Goal: Task Accomplishment & Management: Manage account settings

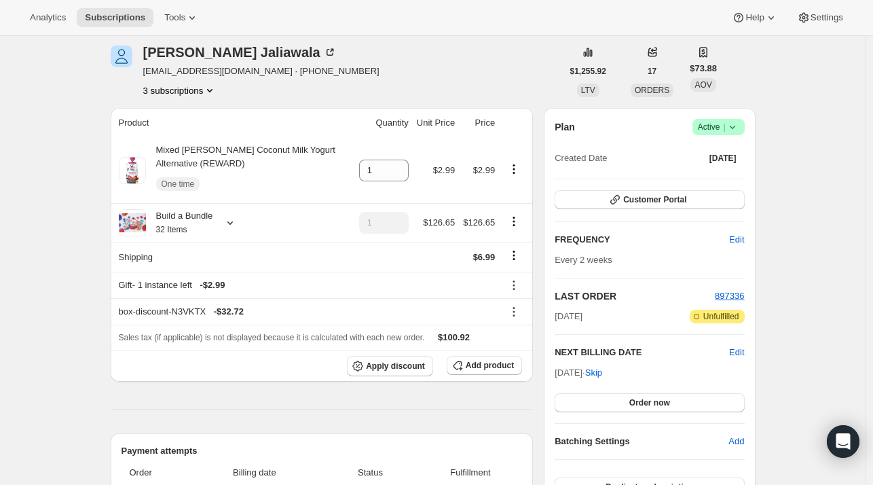
scroll to position [68, 0]
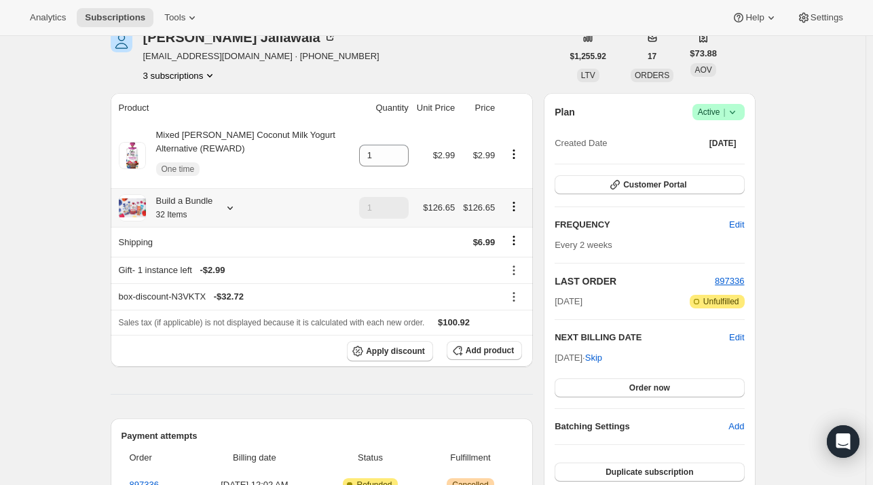
click at [235, 207] on icon at bounding box center [230, 208] width 14 height 14
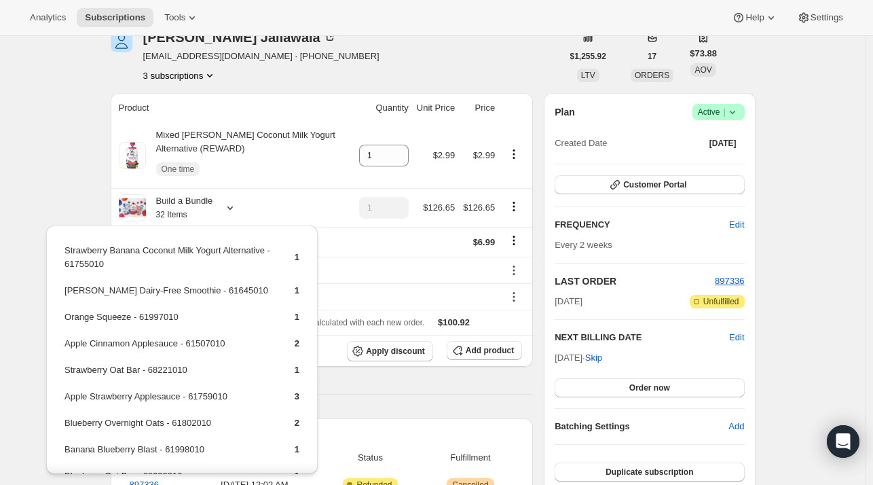
drag, startPoint x: 405, startPoint y: 384, endPoint x: 532, endPoint y: 358, distance: 129.4
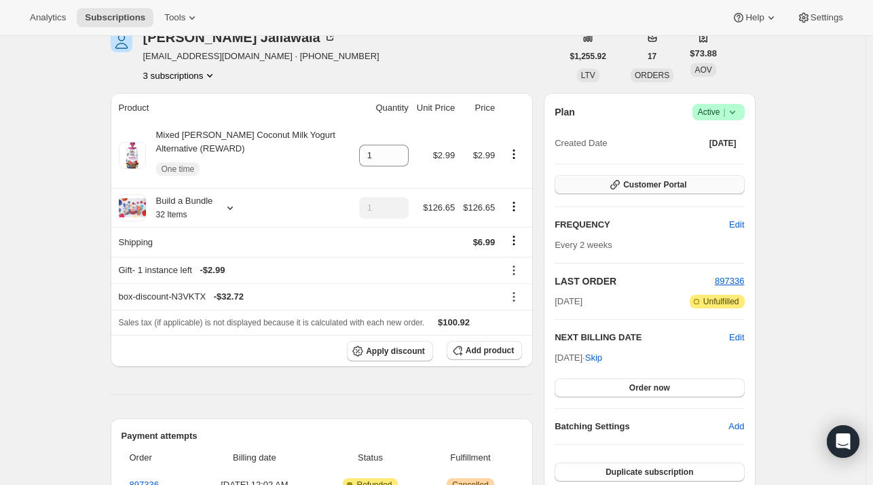
click at [639, 185] on span "Customer Portal" at bounding box center [654, 184] width 63 height 11
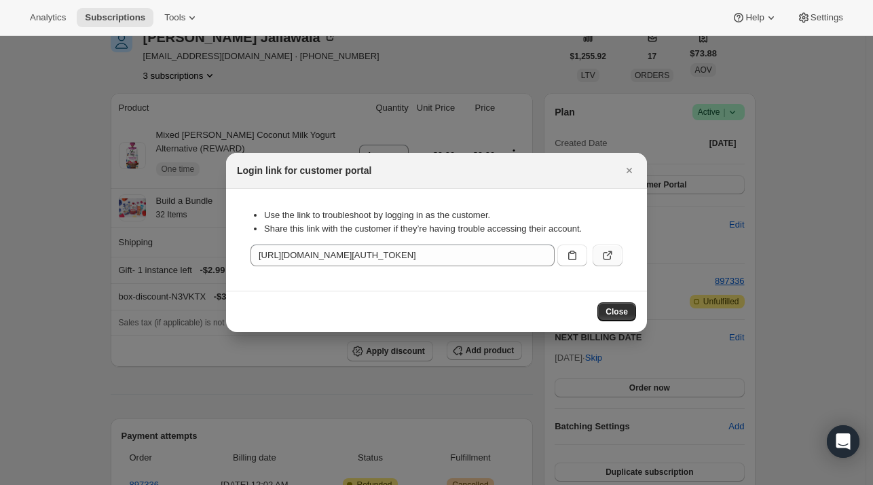
click at [602, 254] on icon ":rbt:" at bounding box center [608, 256] width 14 height 14
click at [625, 168] on icon "Close" at bounding box center [630, 171] width 14 height 14
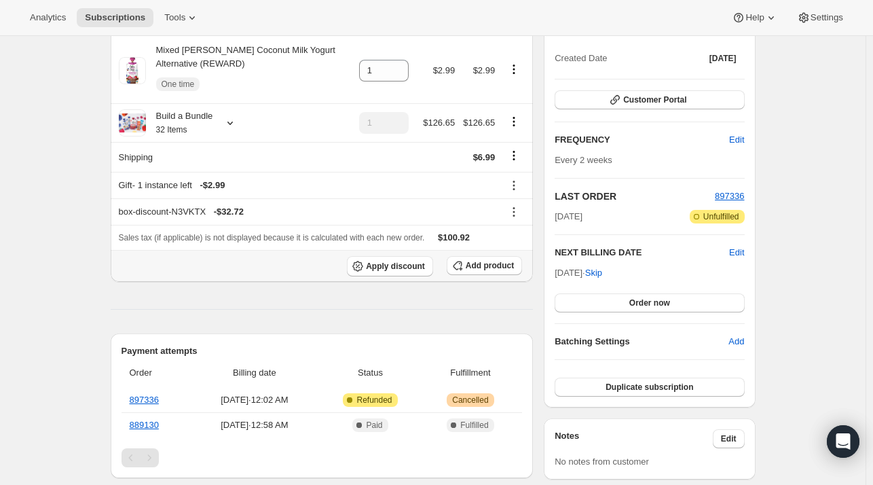
scroll to position [68, 0]
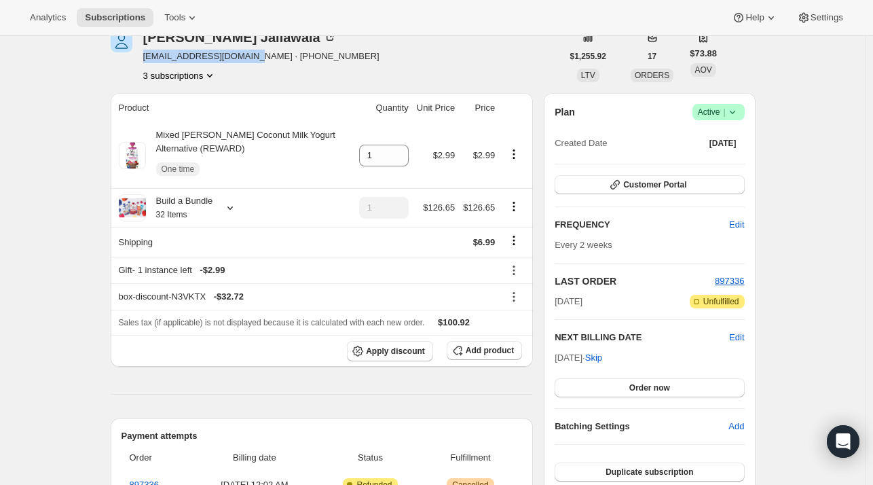
drag, startPoint x: 238, startPoint y: 59, endPoint x: 142, endPoint y: 60, distance: 96.4
click at [142, 60] on div "[PERSON_NAME] [EMAIL_ADDRESS][DOMAIN_NAME] · [PHONE_NUMBER] 3 subscriptions" at bounding box center [337, 57] width 452 height 52
copy span "[EMAIL_ADDRESS][DOMAIN_NAME] ·"
click at [407, 350] on span "Apply discount" at bounding box center [395, 351] width 59 height 11
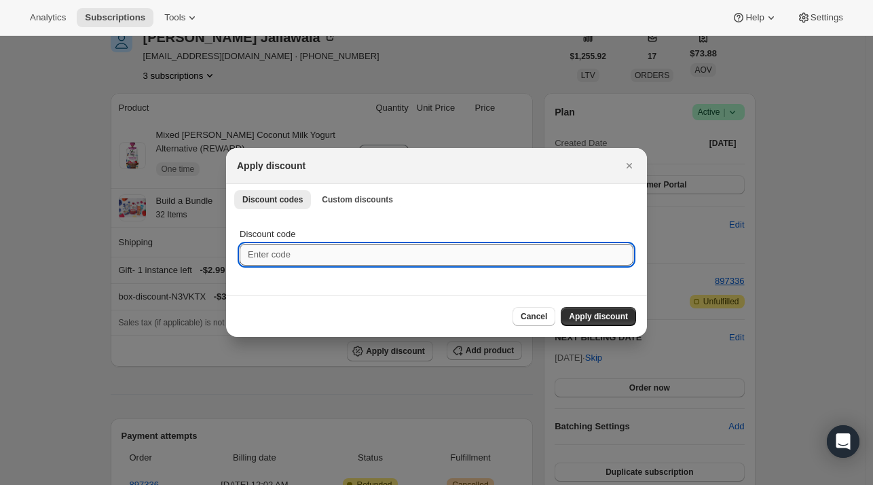
click at [301, 256] on input "Discount code" at bounding box center [437, 255] width 394 height 22
paste input "TWENTYNGNXSEYP"
type input "TWENTYNGNXSEYP"
click at [589, 312] on span "Apply discount" at bounding box center [598, 316] width 59 height 11
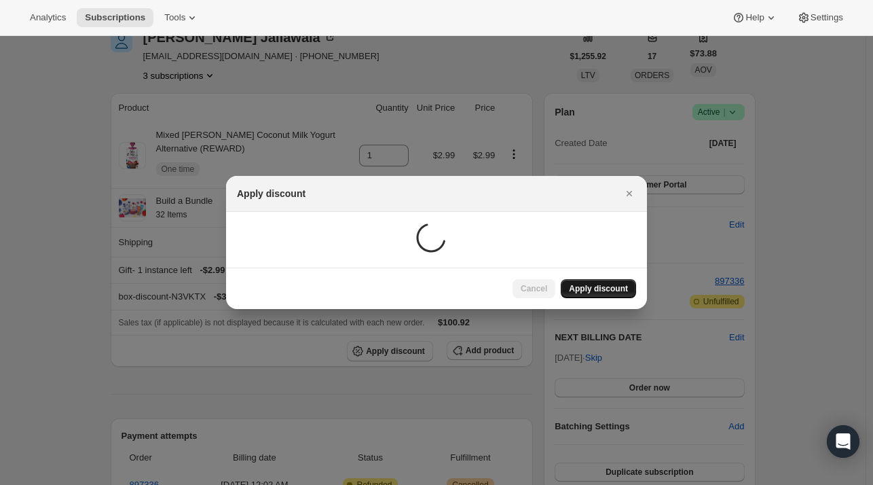
scroll to position [68, 0]
